Goal: Task Accomplishment & Management: Manage account settings

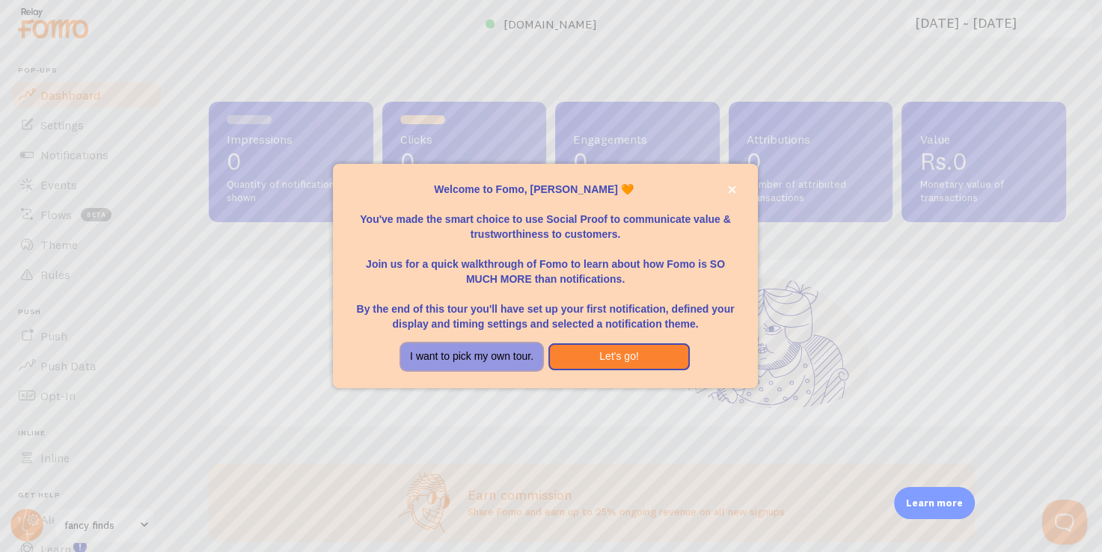
click at [477, 358] on button "I want to pick my own tour." at bounding box center [471, 356] width 141 height 27
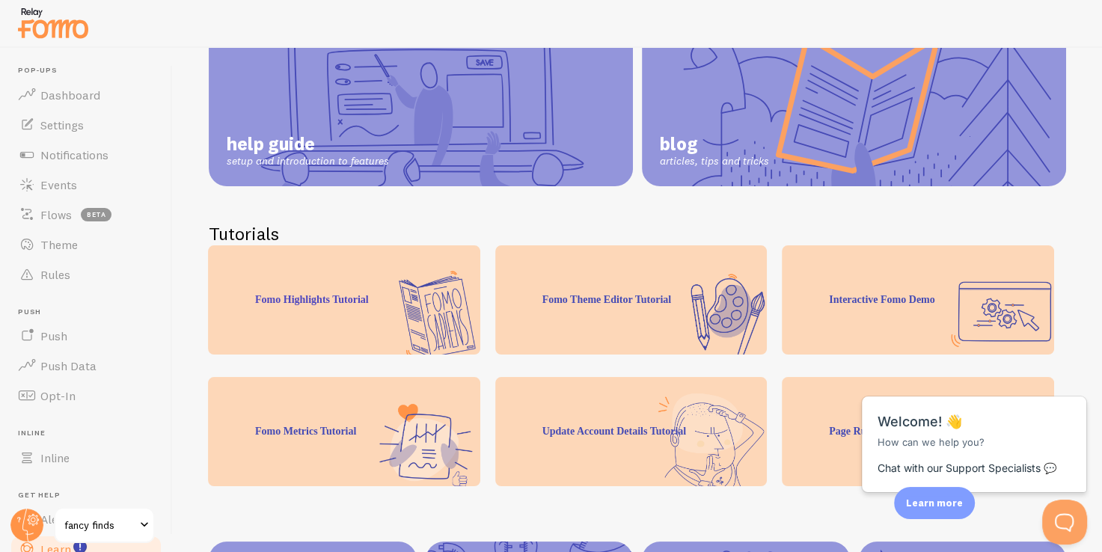
scroll to position [164, 0]
click at [93, 127] on link "Settings" at bounding box center [86, 125] width 154 height 30
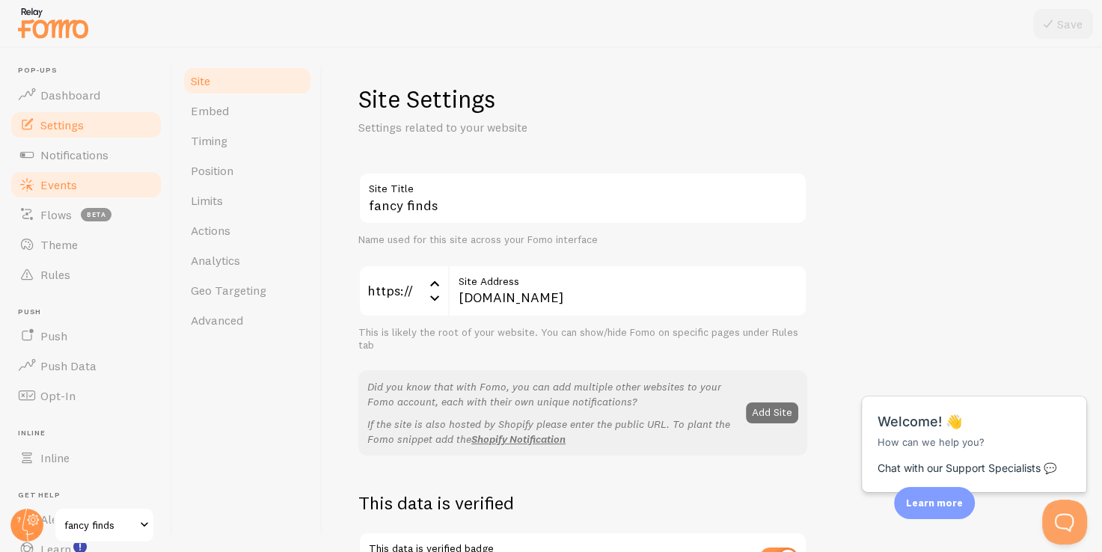
click at [92, 181] on link "Events" at bounding box center [86, 185] width 154 height 30
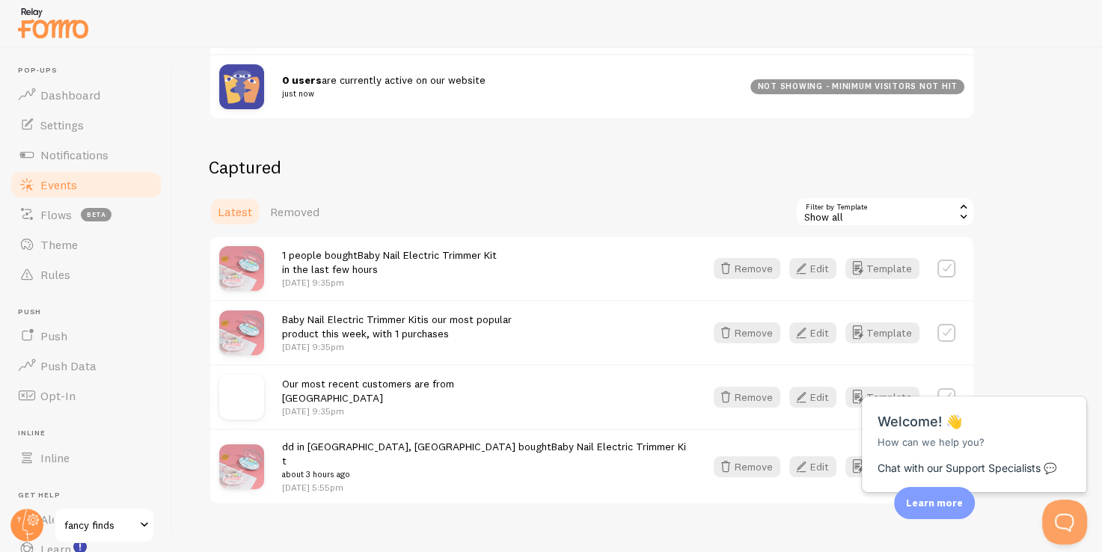
scroll to position [284, 0]
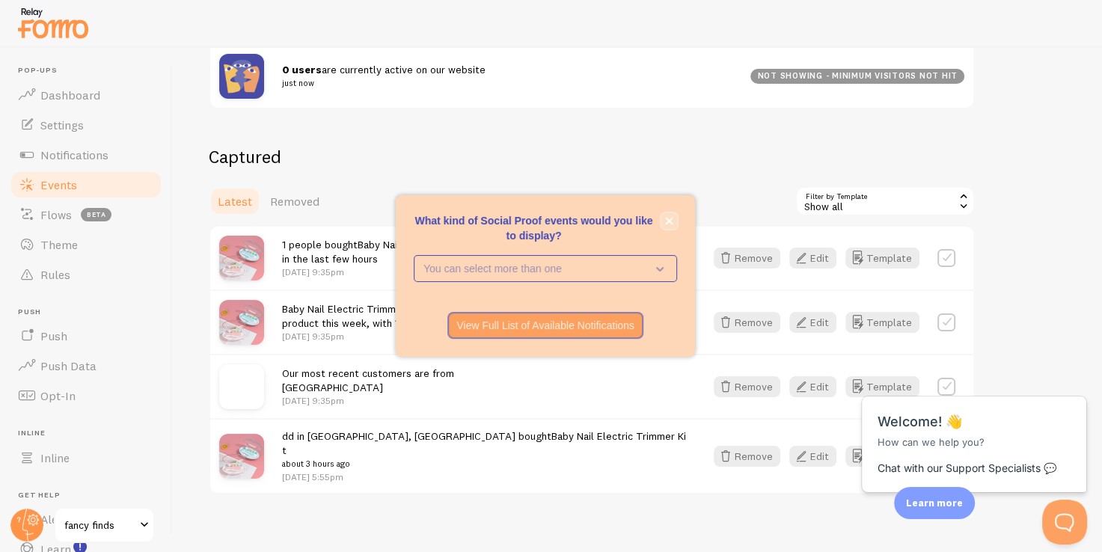
click at [666, 220] on icon "close," at bounding box center [669, 221] width 8 height 8
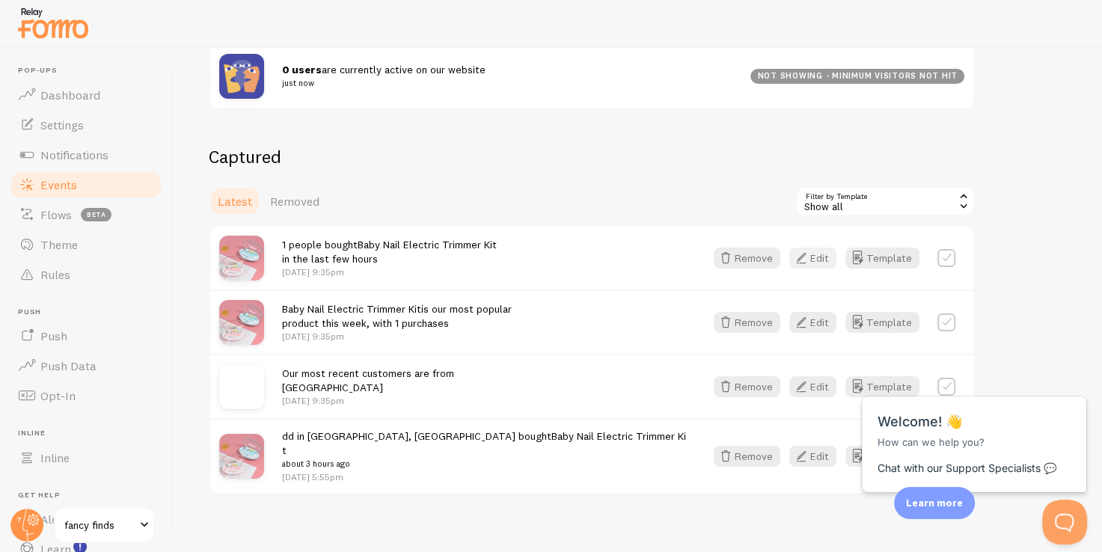
click at [808, 257] on icon "button" at bounding box center [801, 258] width 18 height 18
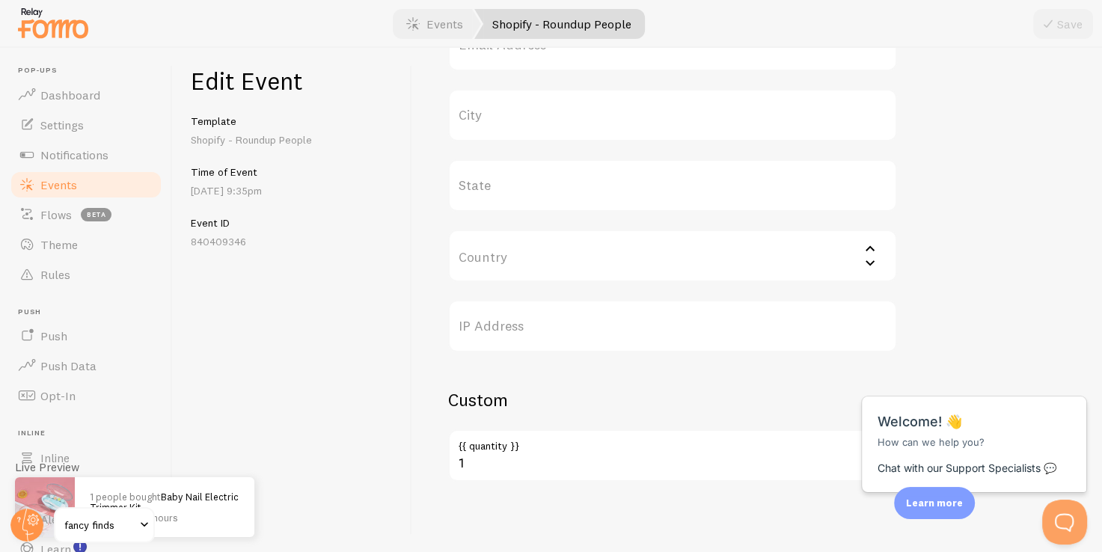
scroll to position [663, 0]
click at [55, 200] on link "Flows beta" at bounding box center [86, 215] width 154 height 30
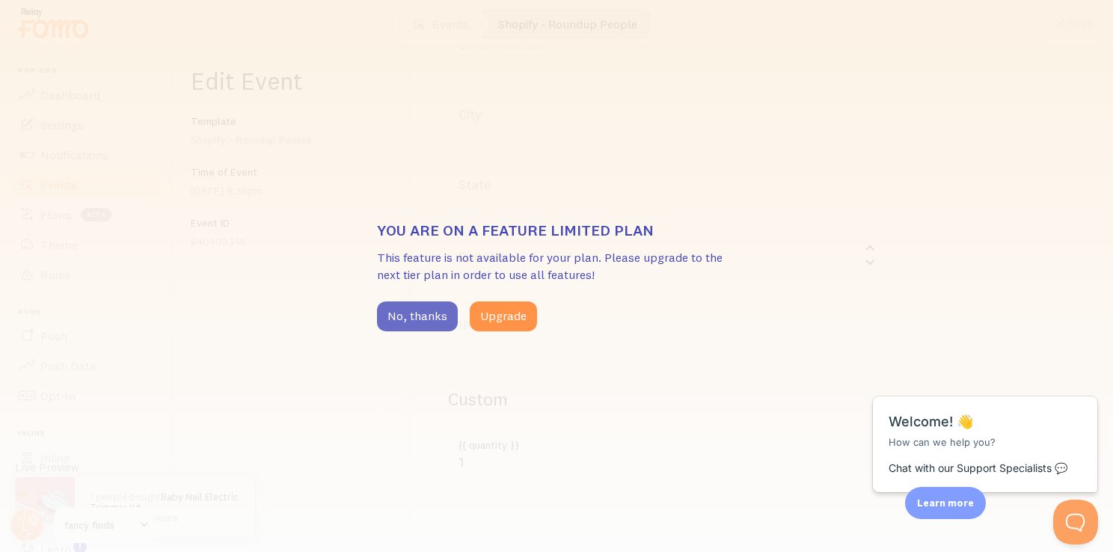
click at [377, 314] on button "No, thanks" at bounding box center [417, 317] width 81 height 30
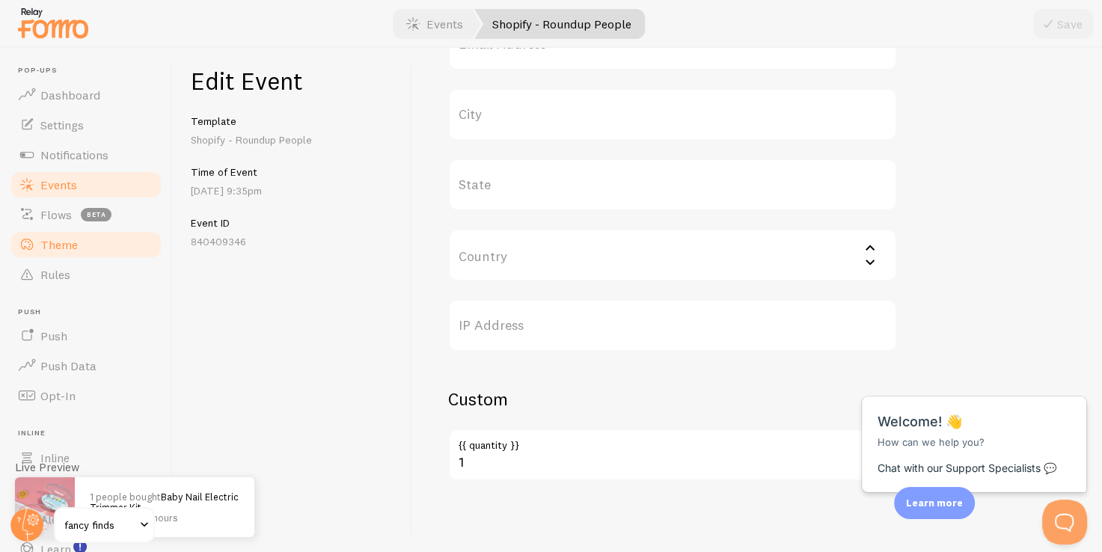
click at [67, 242] on span "Theme" at bounding box center [58, 244] width 37 height 15
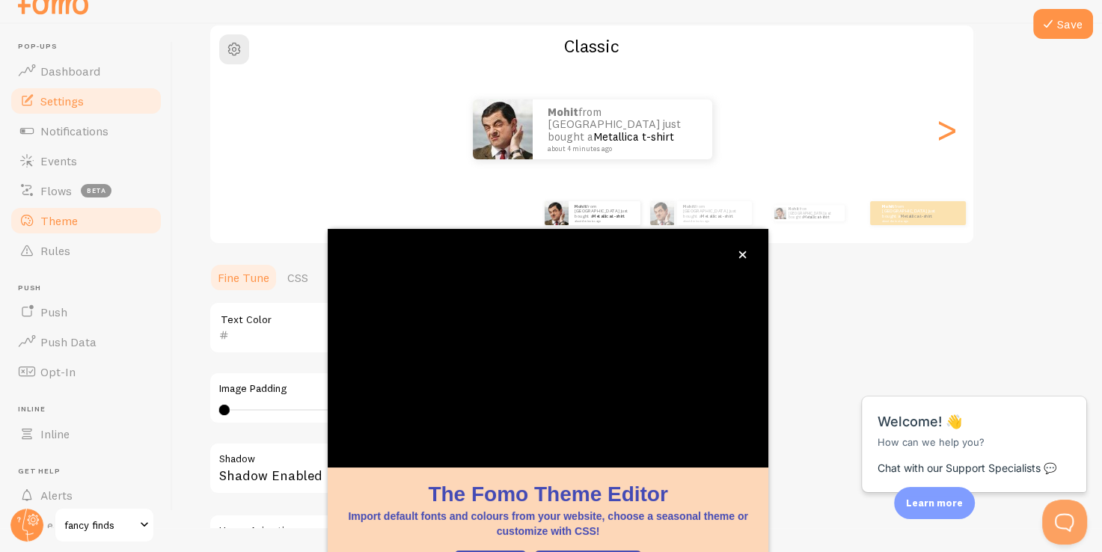
scroll to position [125, 0]
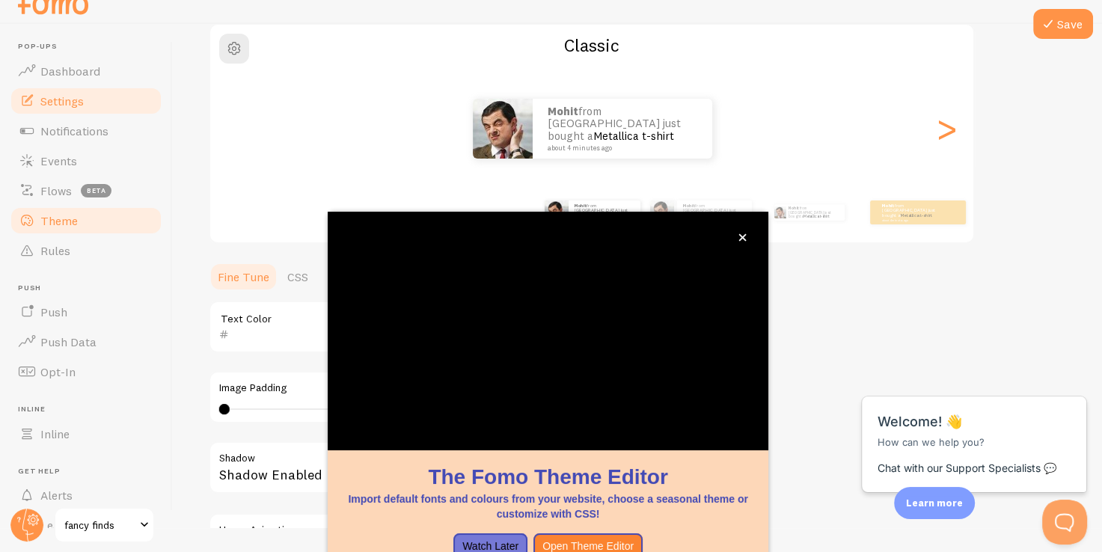
click at [91, 112] on link "Settings" at bounding box center [86, 101] width 154 height 30
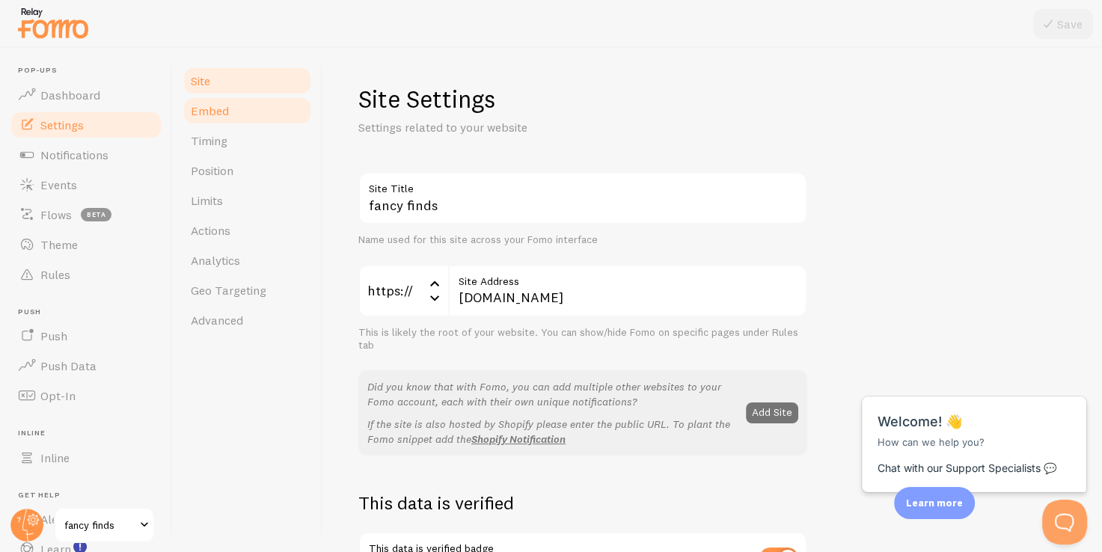
click at [294, 115] on link "Embed" at bounding box center [247, 111] width 131 height 30
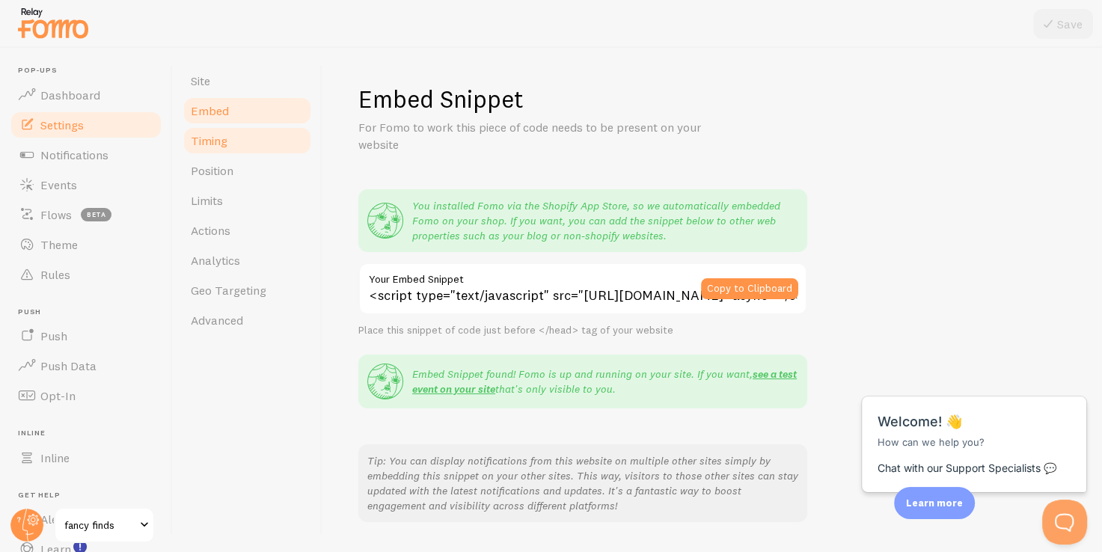
click at [263, 146] on link "Timing" at bounding box center [247, 141] width 131 height 30
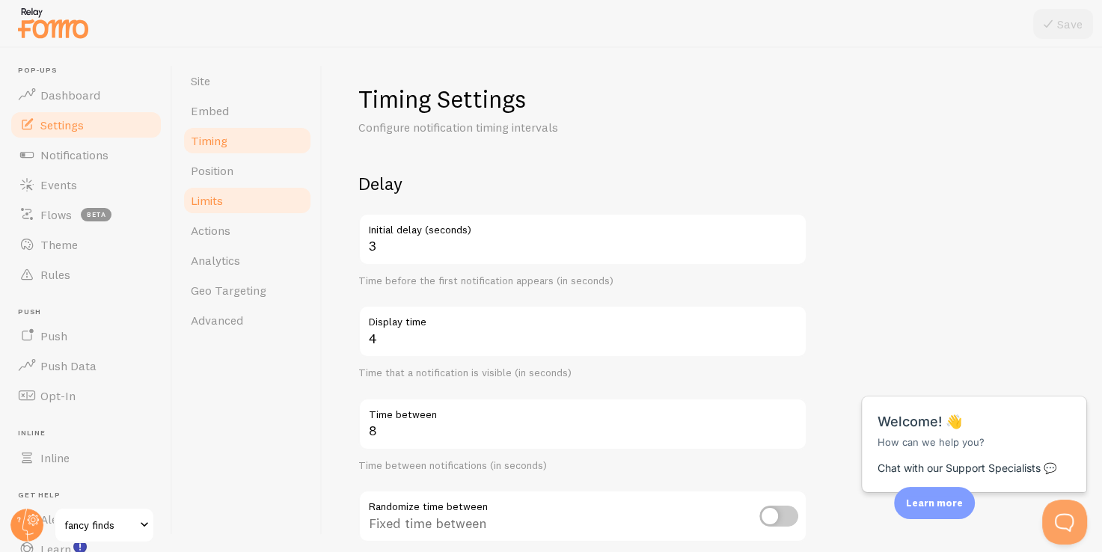
click at [264, 186] on link "Limits" at bounding box center [247, 201] width 131 height 30
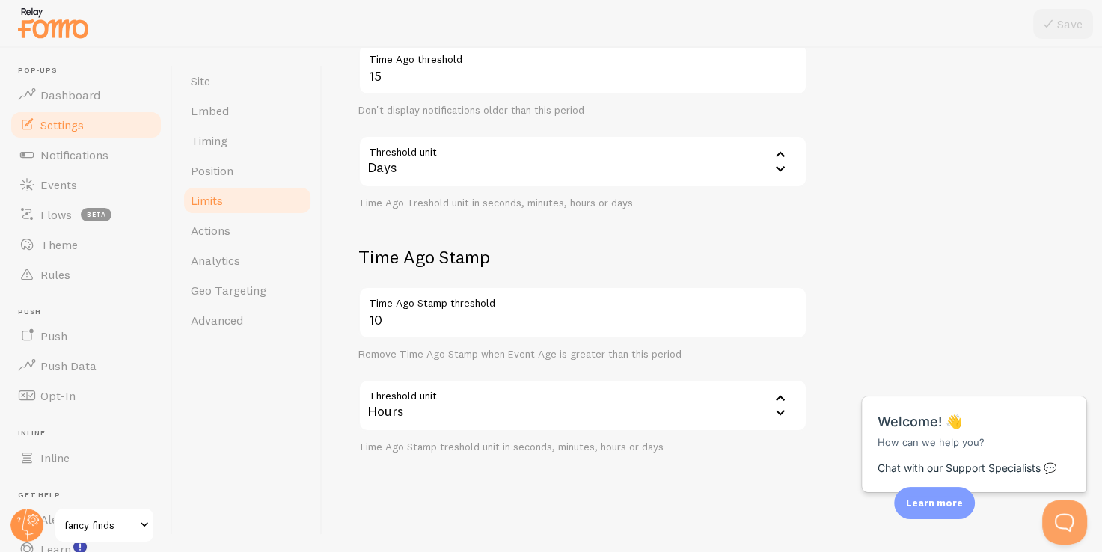
scroll to position [416, 0]
click at [207, 220] on link "Actions" at bounding box center [247, 230] width 131 height 30
